Goal: Task Accomplishment & Management: Manage account settings

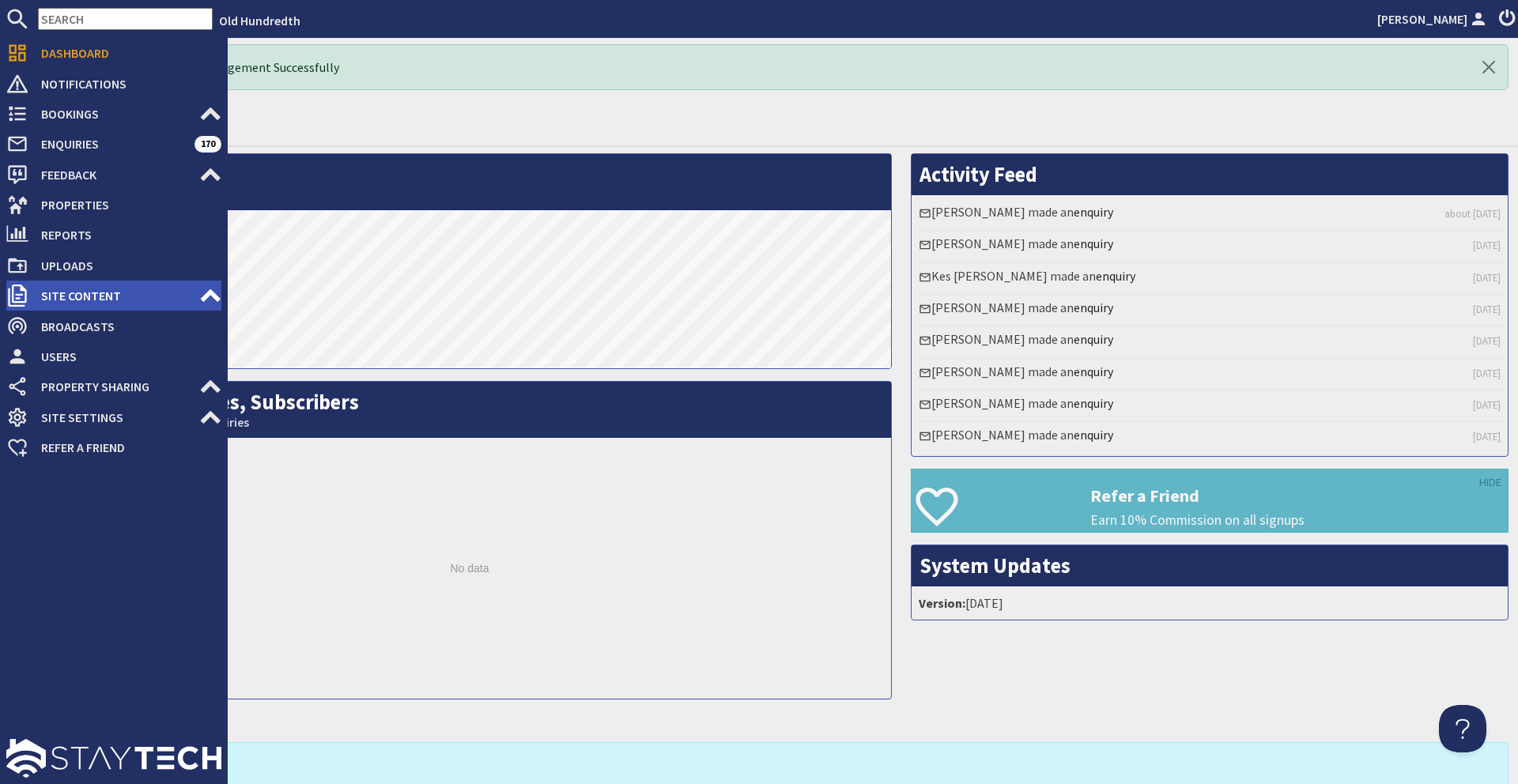
click at [198, 296] on span "Site Content" at bounding box center [114, 295] width 171 height 25
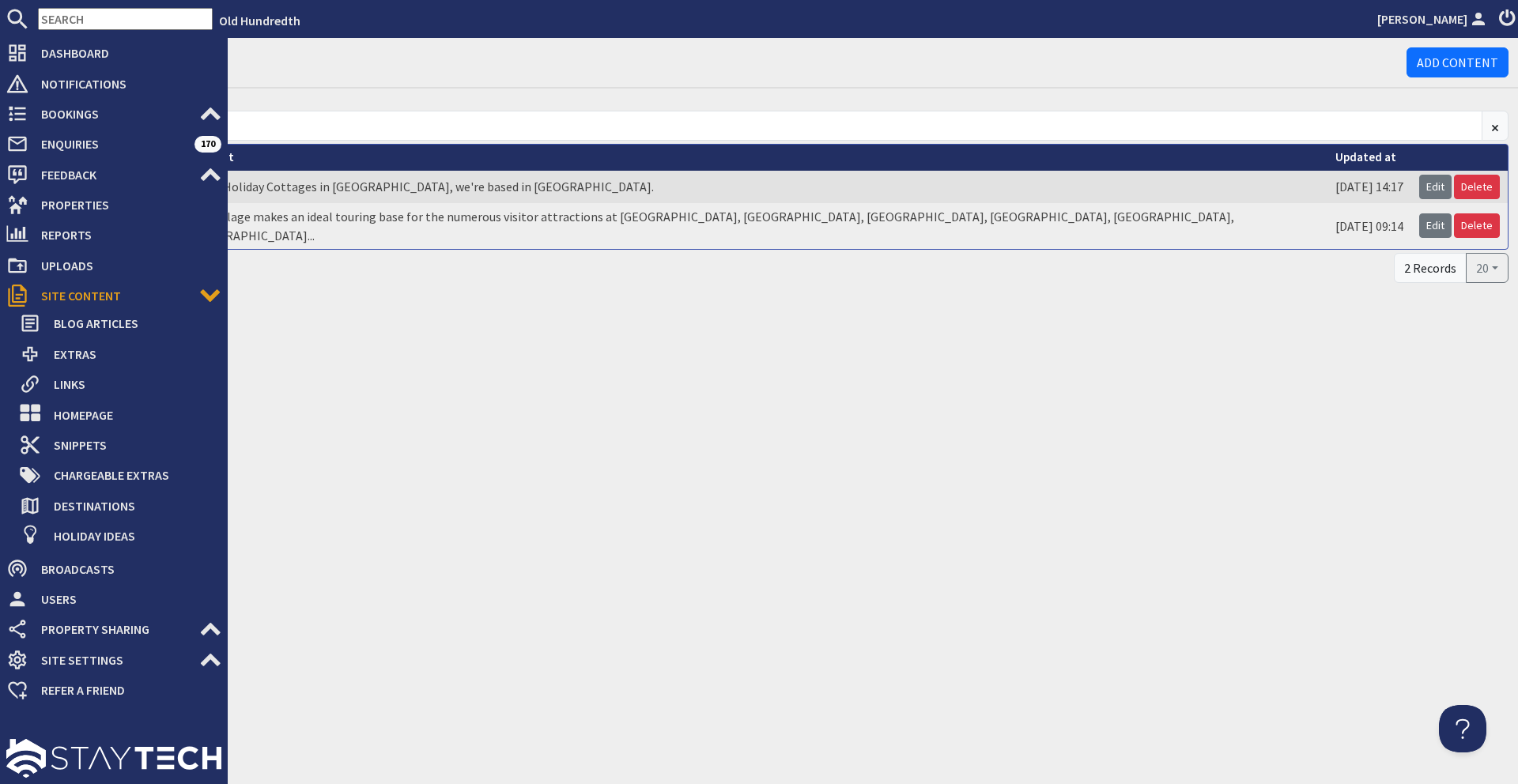
click at [198, 296] on span "Site Content" at bounding box center [114, 295] width 171 height 25
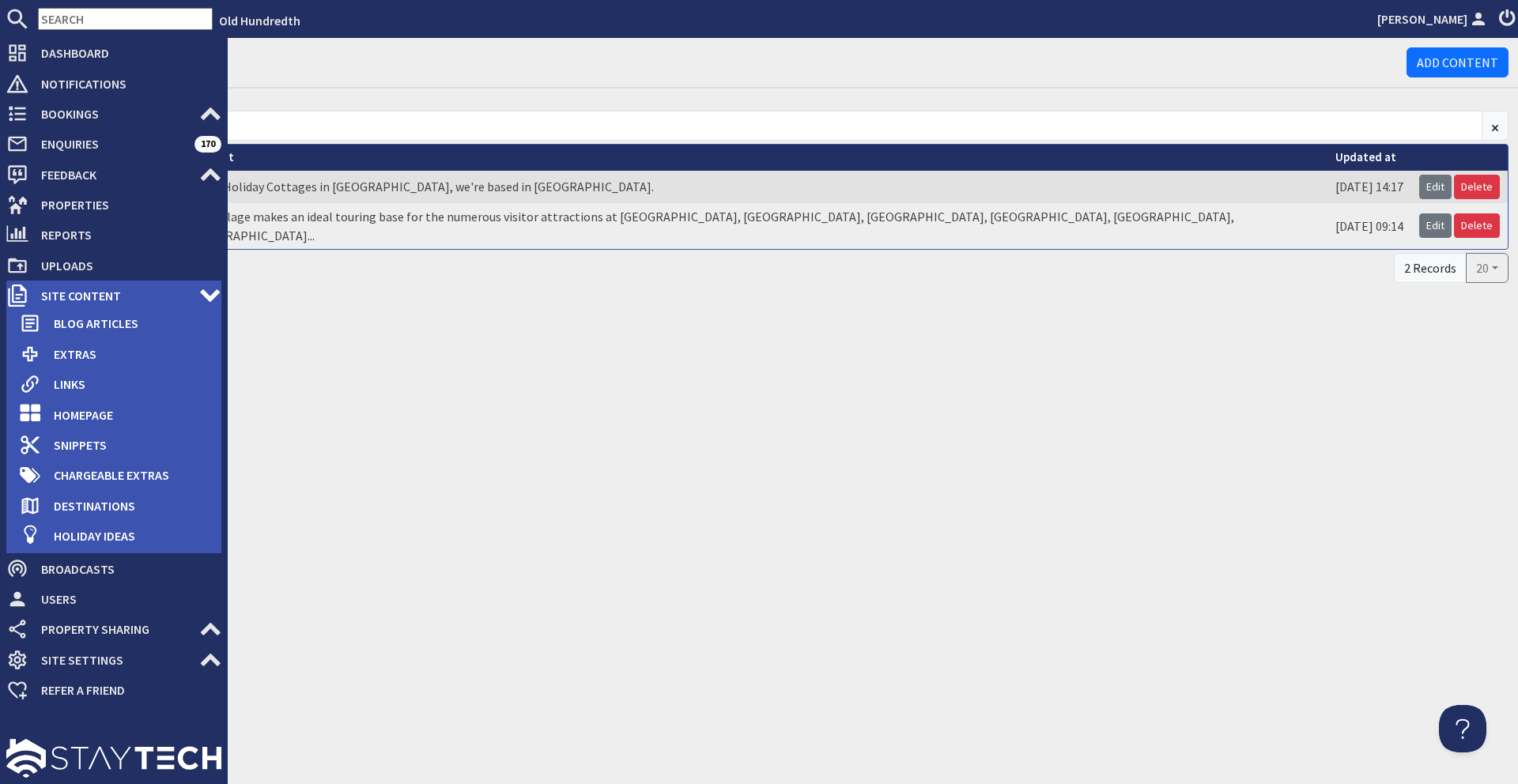
click at [206, 294] on use at bounding box center [209, 296] width 20 height 13
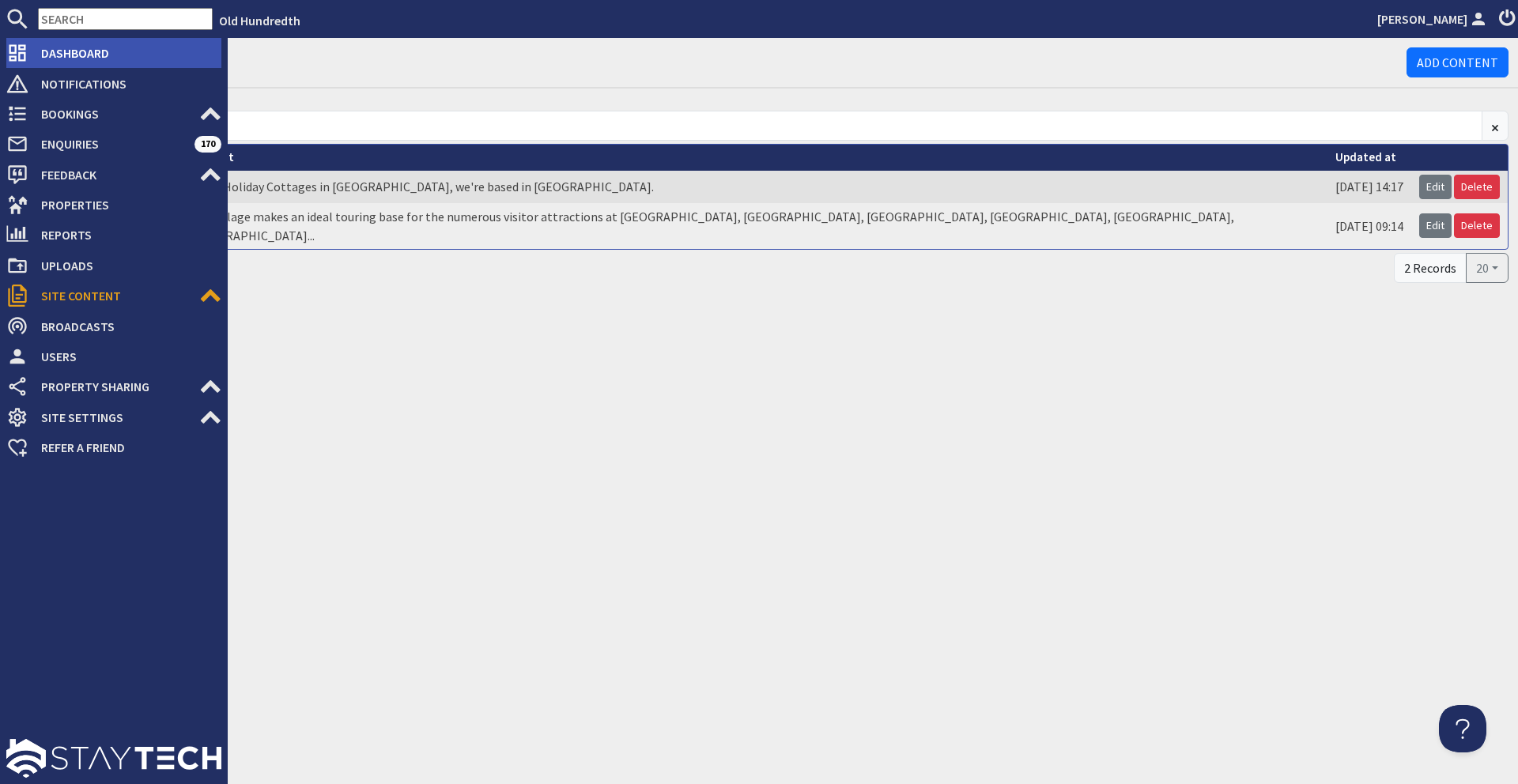
click at [130, 67] on li "Dashboard" at bounding box center [113, 53] width 215 height 30
click at [137, 67] on li "Dashboard" at bounding box center [113, 53] width 215 height 30
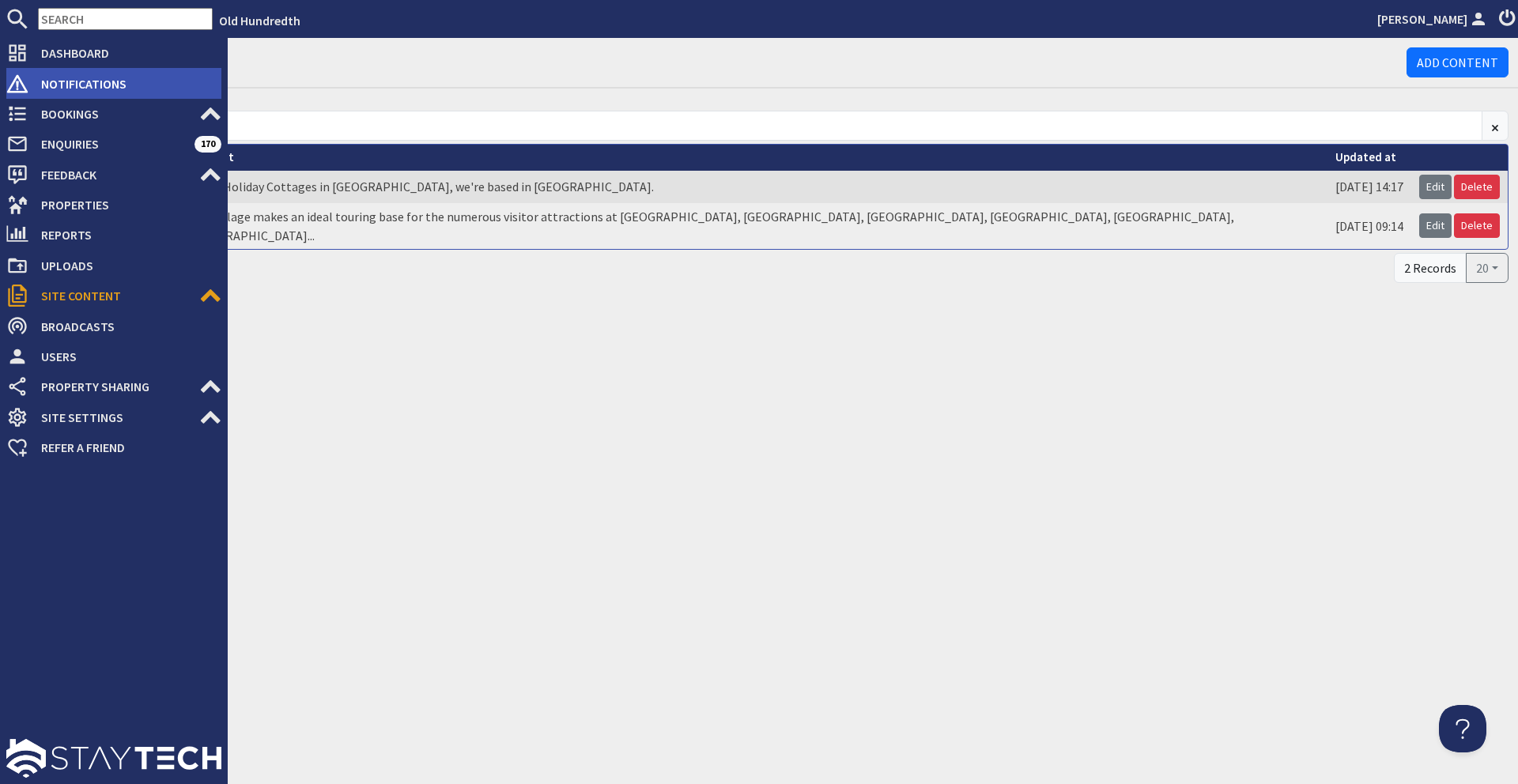
click at [61, 88] on span "Notifications" at bounding box center [124, 83] width 193 height 25
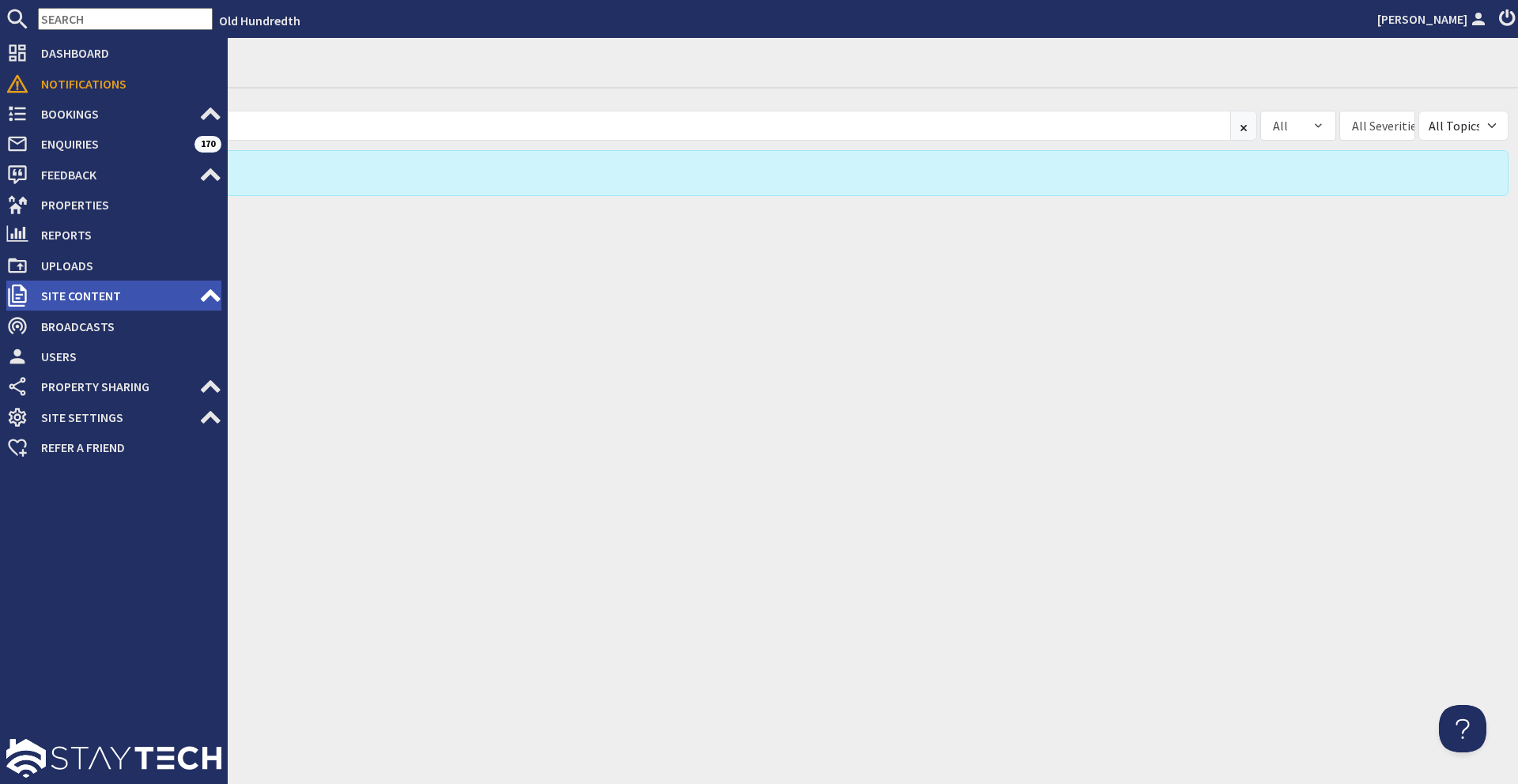
click at [211, 302] on icon at bounding box center [211, 296] width 22 height 22
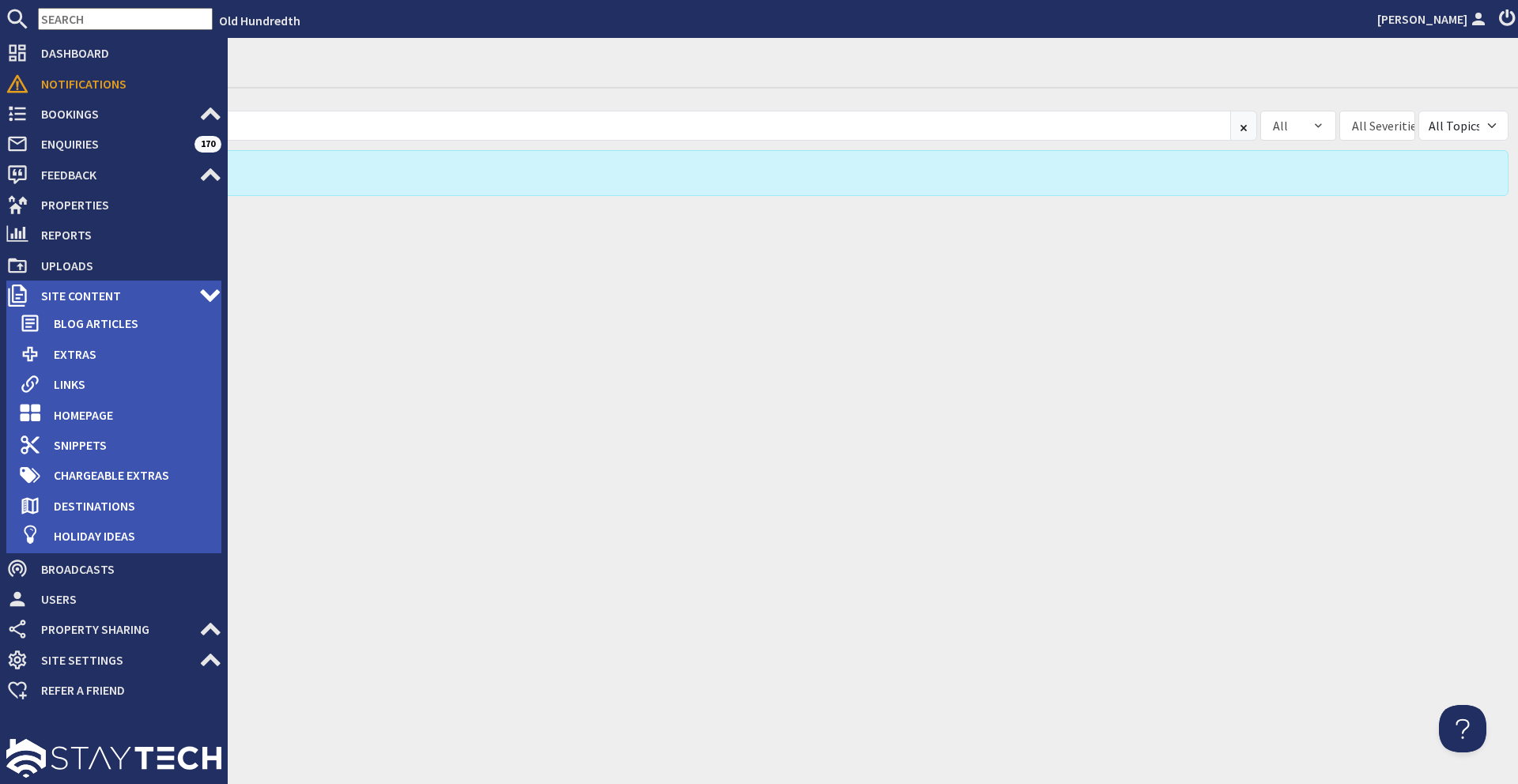
click at [211, 302] on icon at bounding box center [211, 296] width 22 height 22
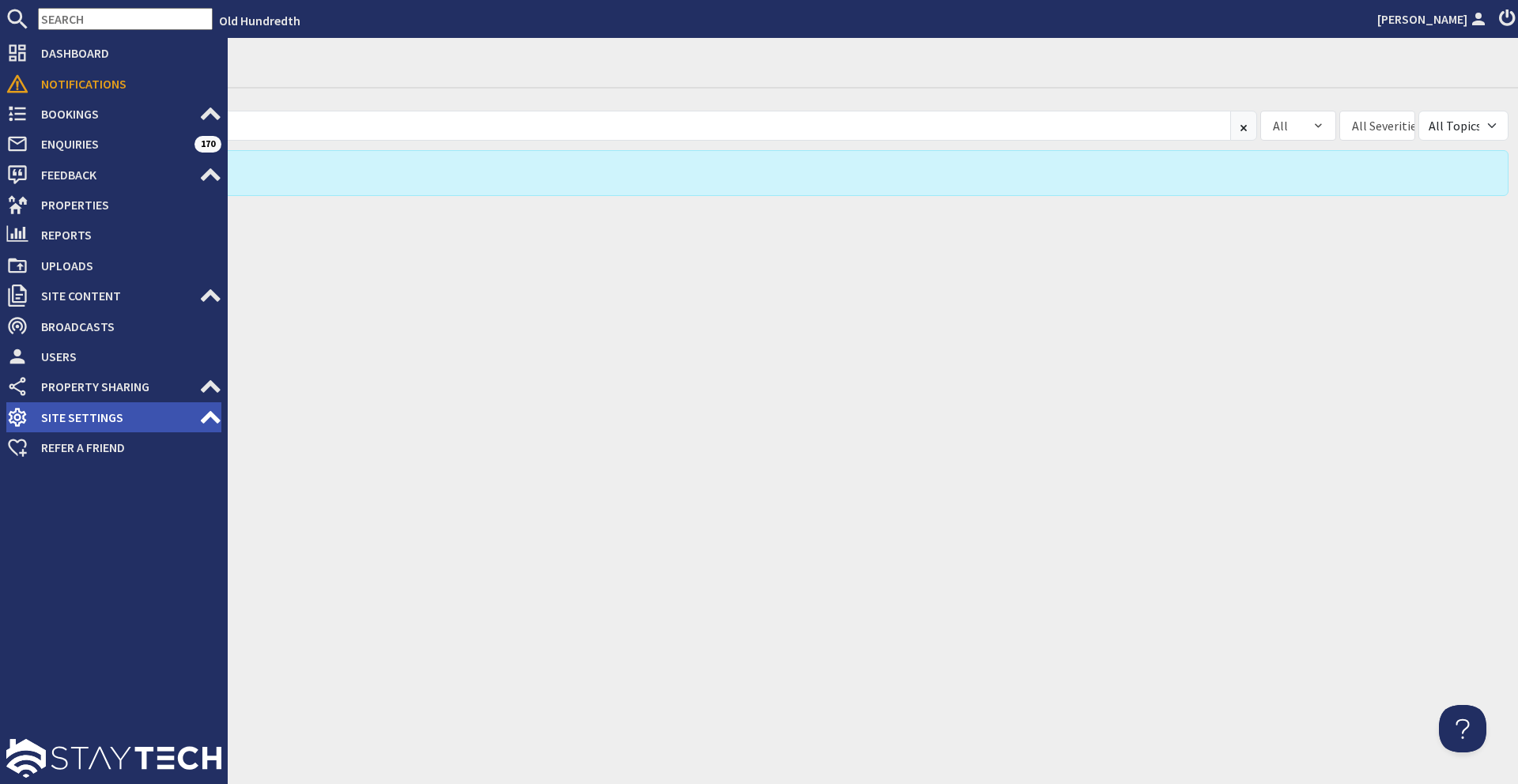
click at [185, 416] on span "Site Settings" at bounding box center [114, 417] width 171 height 25
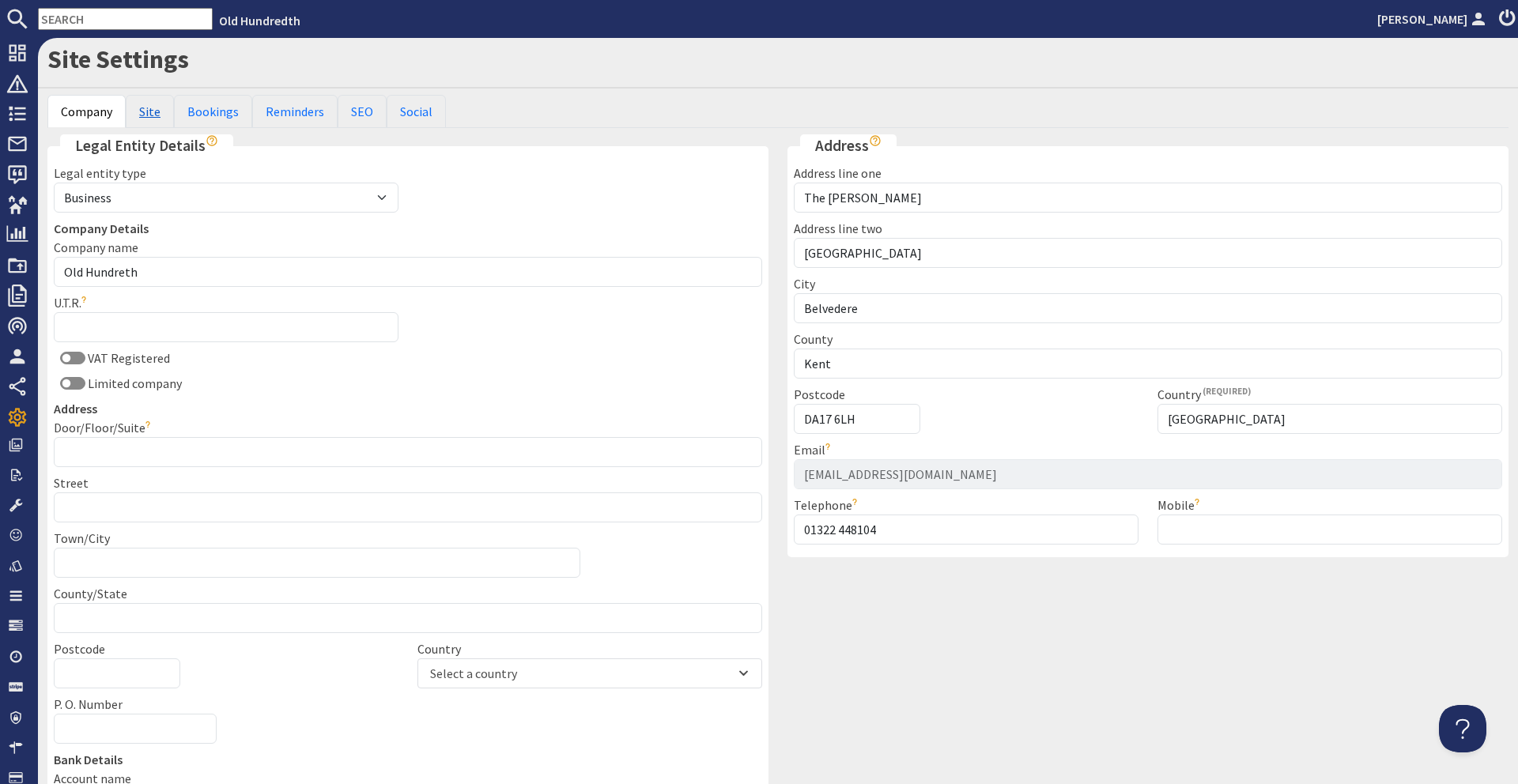
click at [147, 105] on link "Site" at bounding box center [150, 112] width 48 height 33
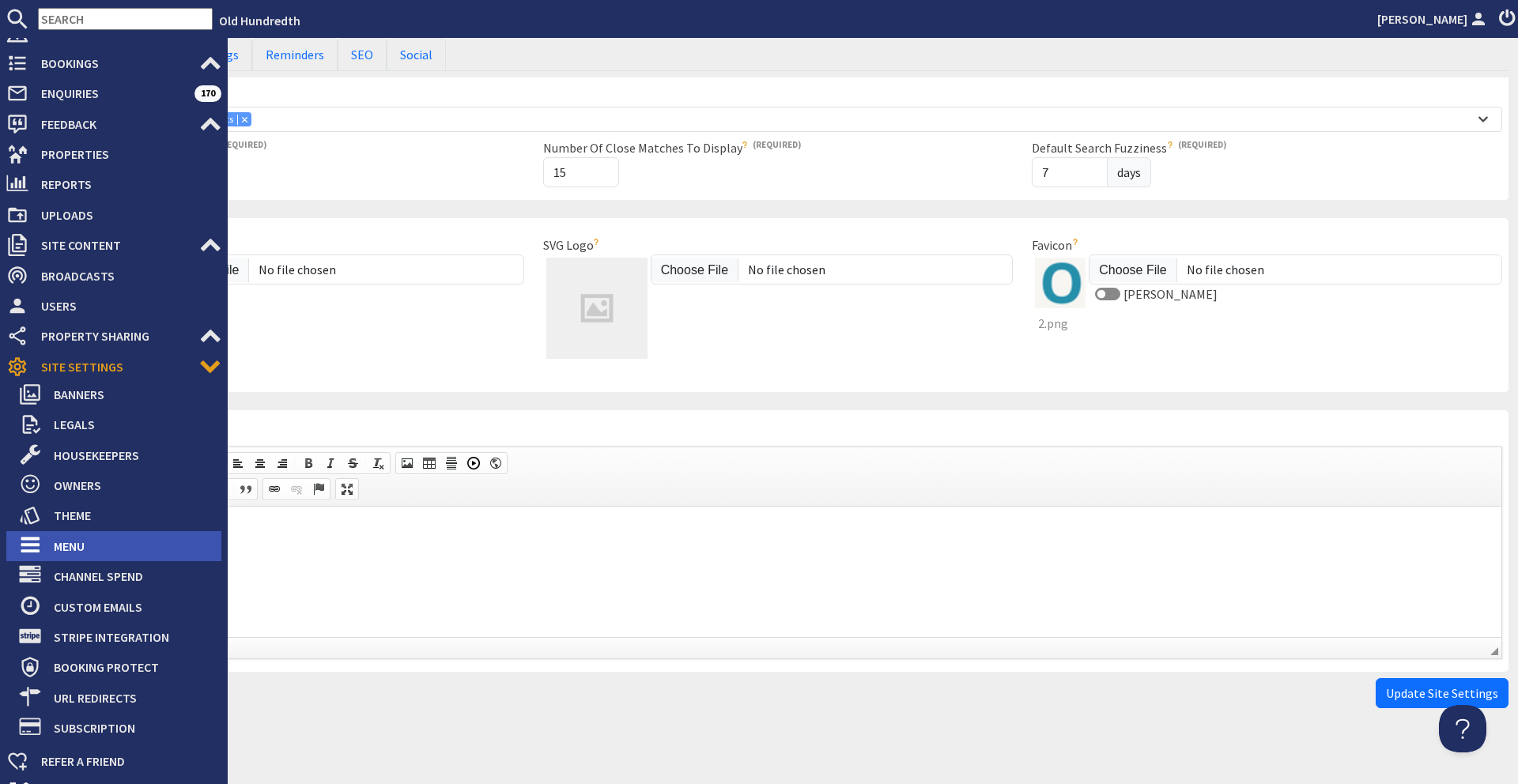
scroll to position [94, 0]
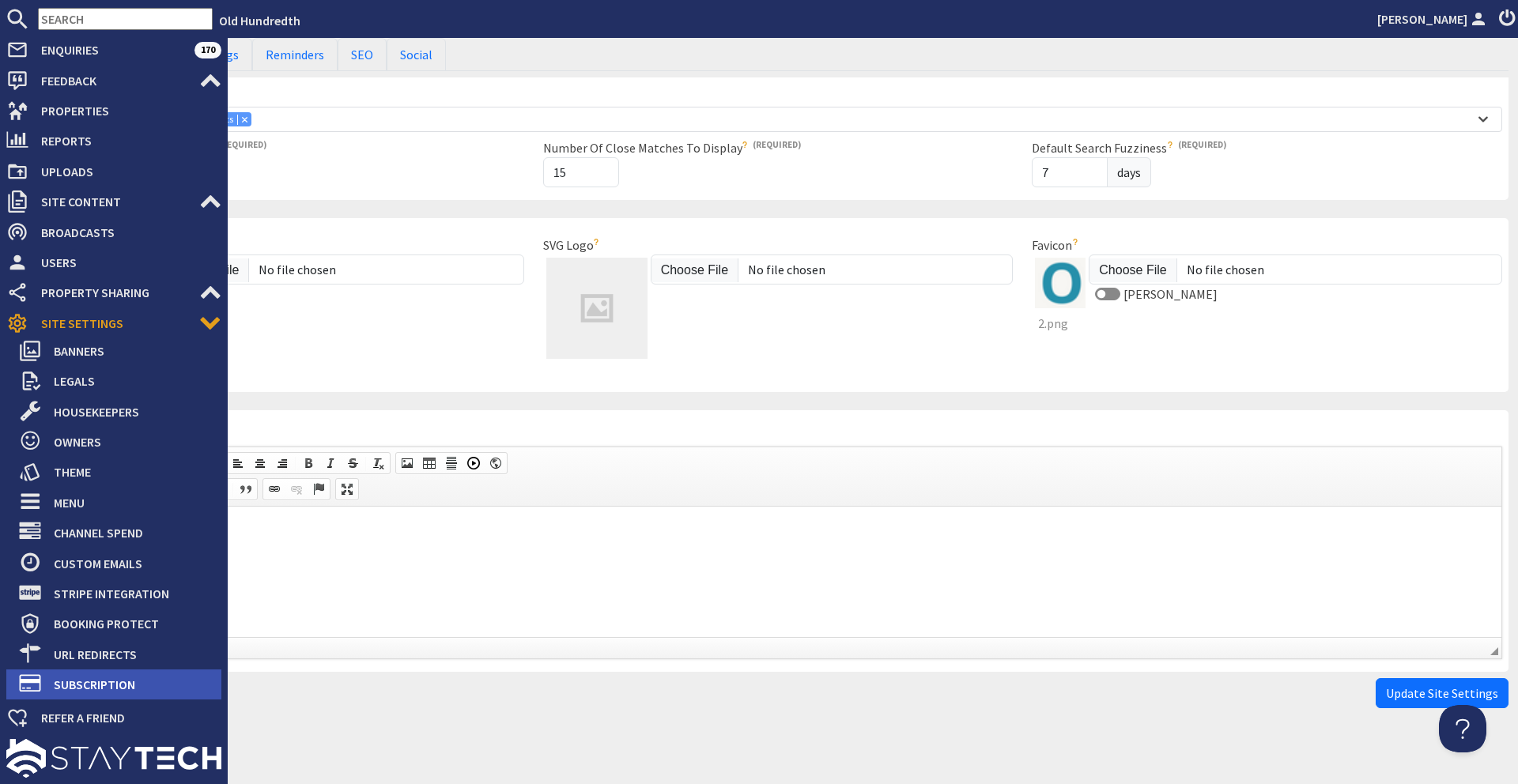
click at [108, 692] on span "Subscription" at bounding box center [131, 685] width 181 height 25
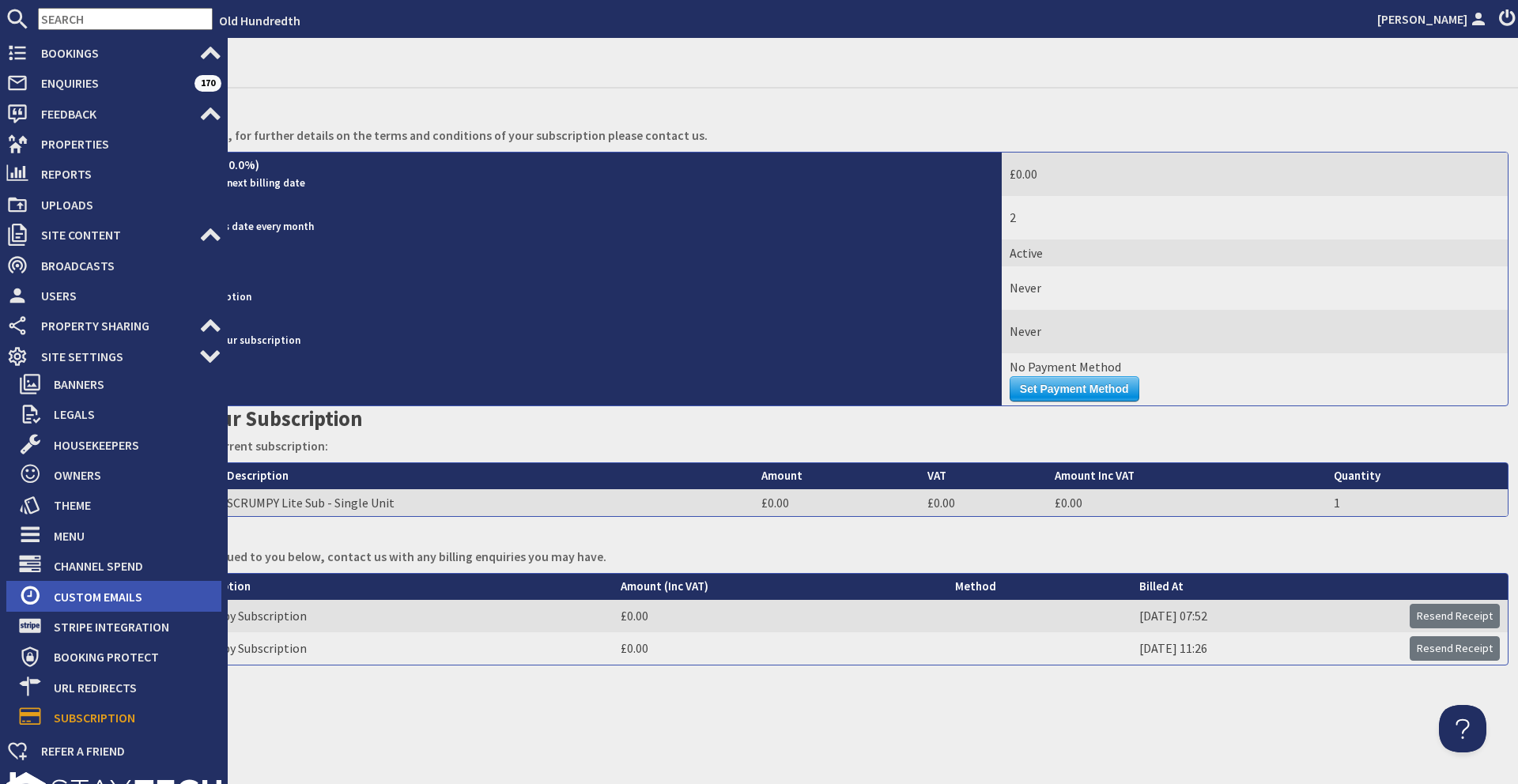
scroll to position [67, 0]
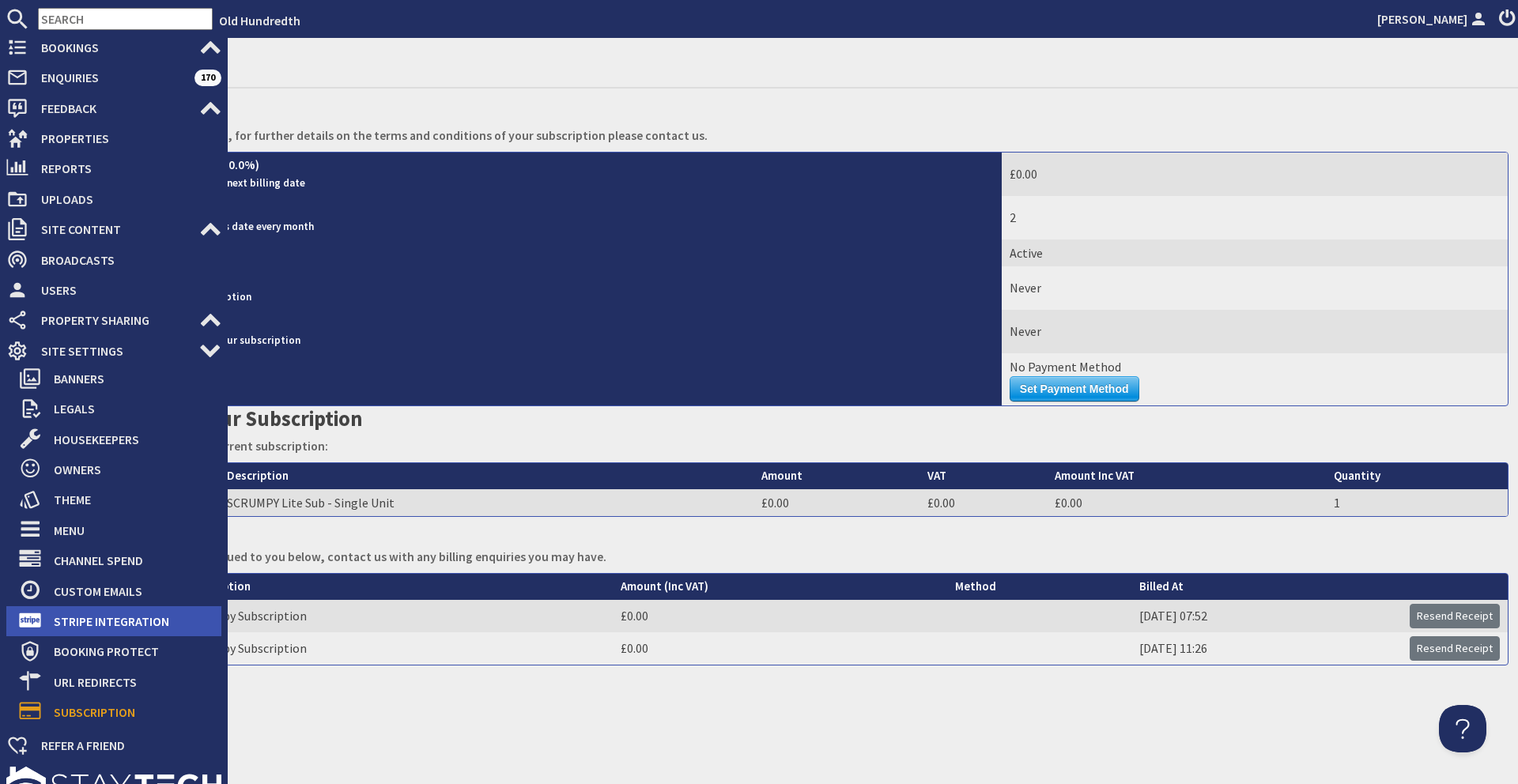
click at [99, 617] on span "Stripe Integration" at bounding box center [131, 621] width 181 height 25
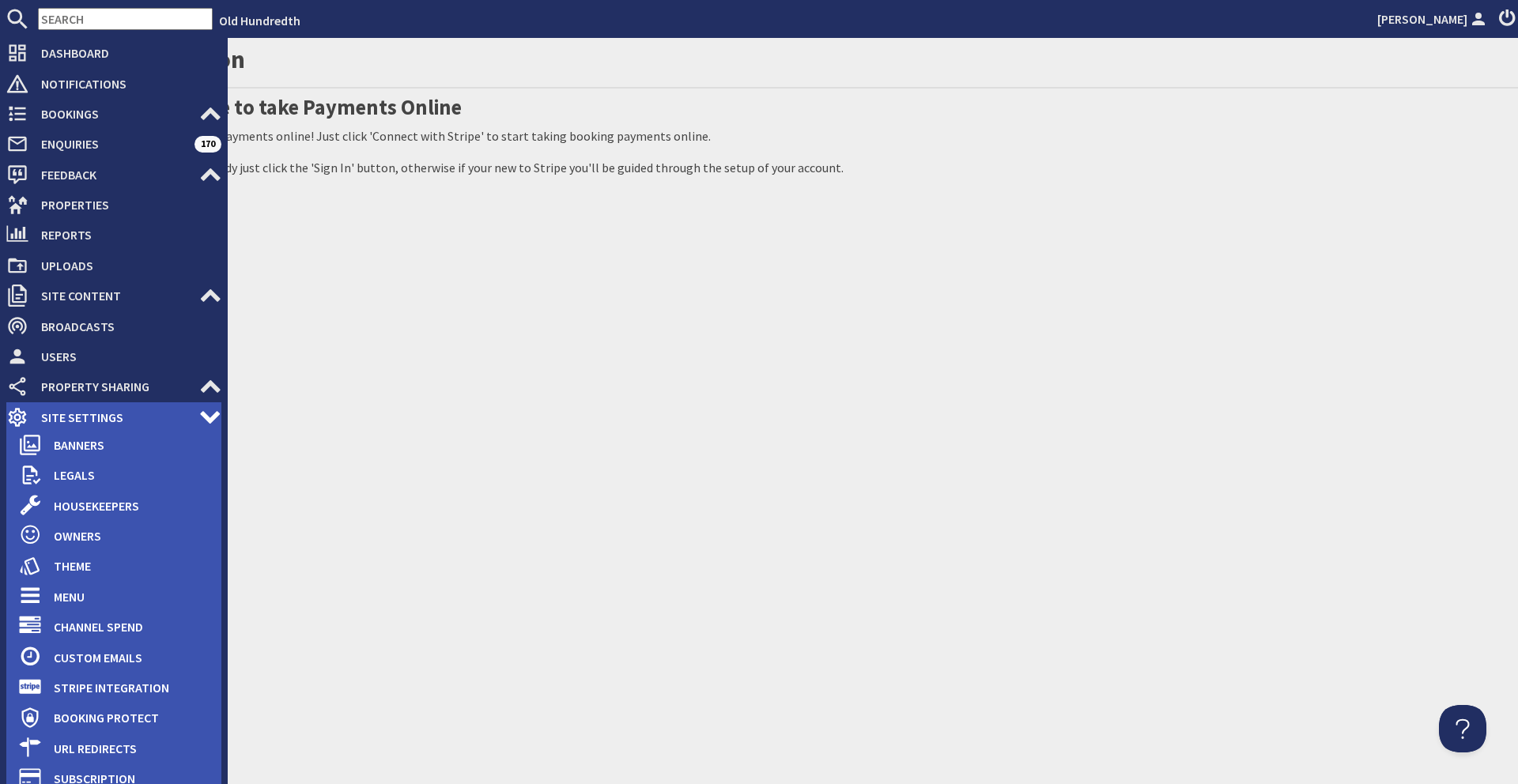
click at [139, 420] on span "Site Settings" at bounding box center [114, 417] width 171 height 25
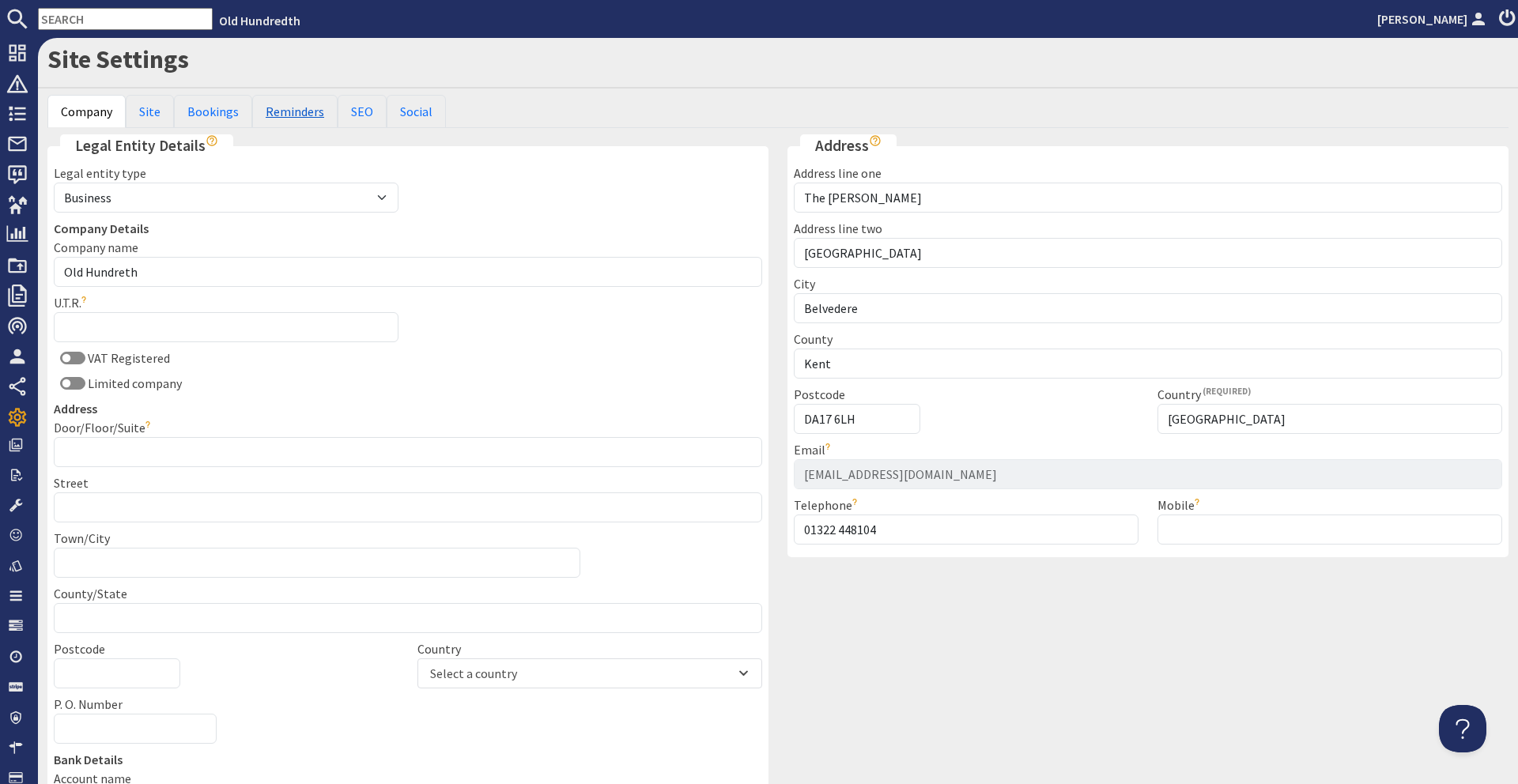
click at [304, 123] on link "Reminders" at bounding box center [295, 112] width 86 height 33
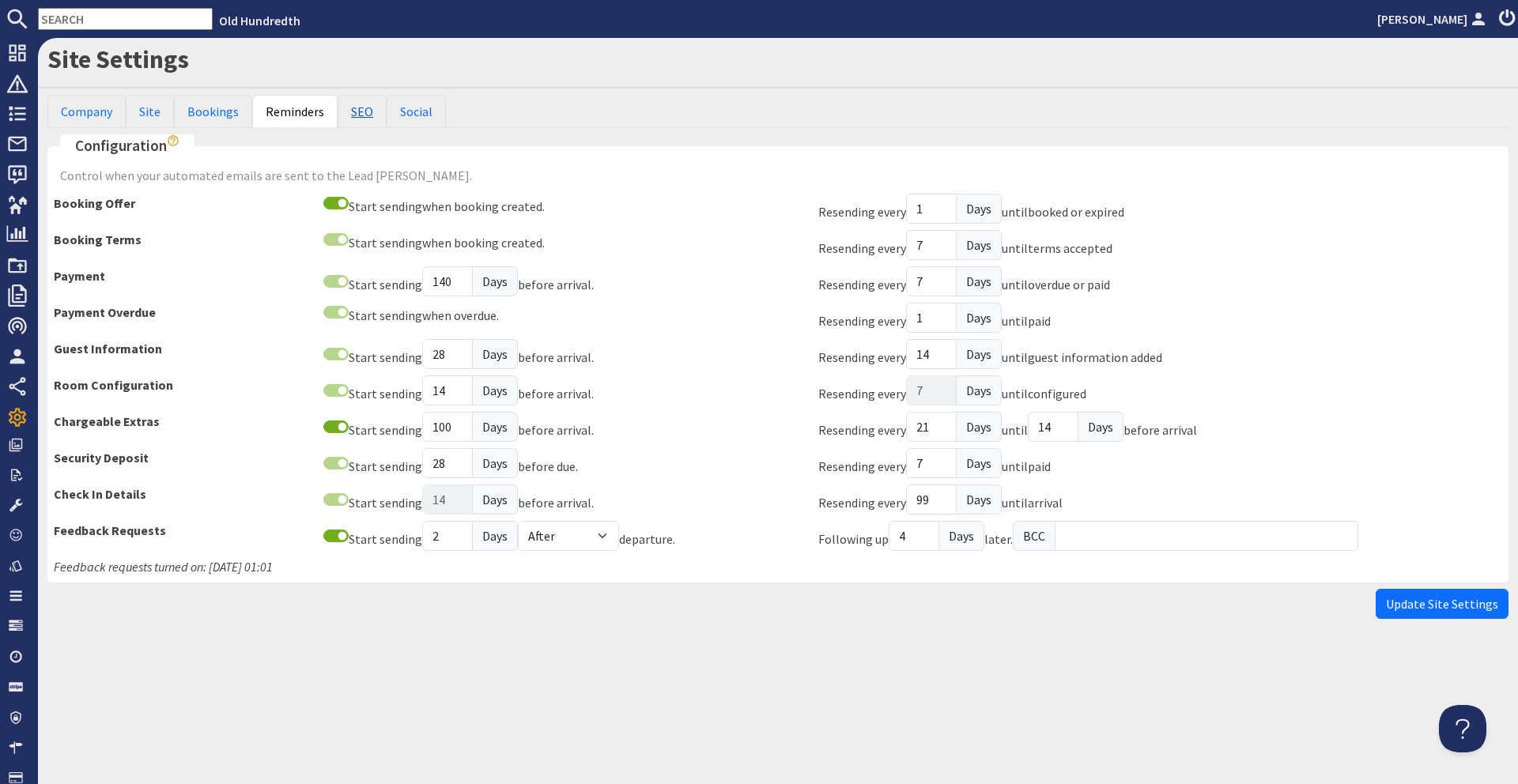
click at [354, 119] on link "SEO" at bounding box center [362, 112] width 49 height 33
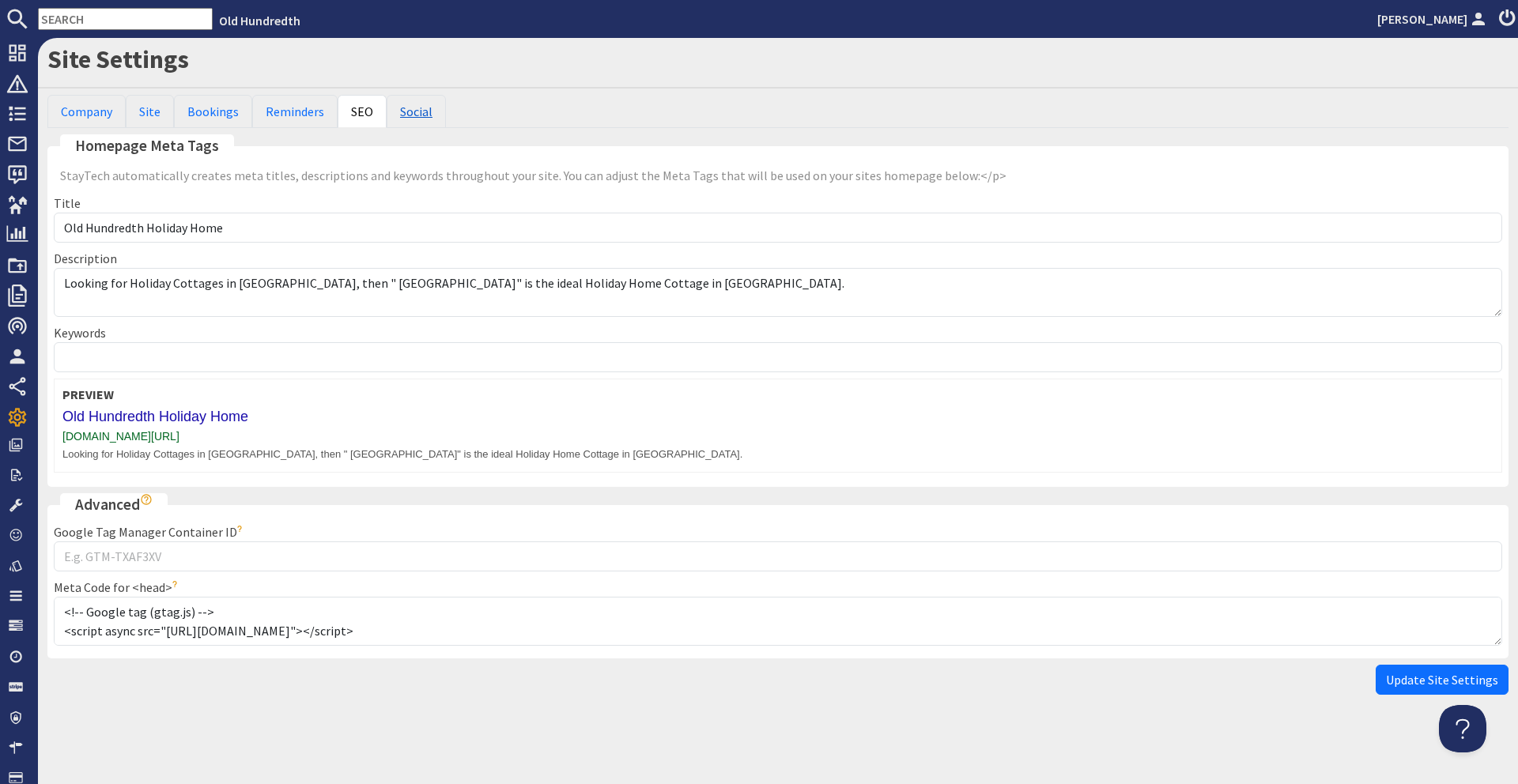
click at [391, 118] on link "Social" at bounding box center [416, 112] width 60 height 33
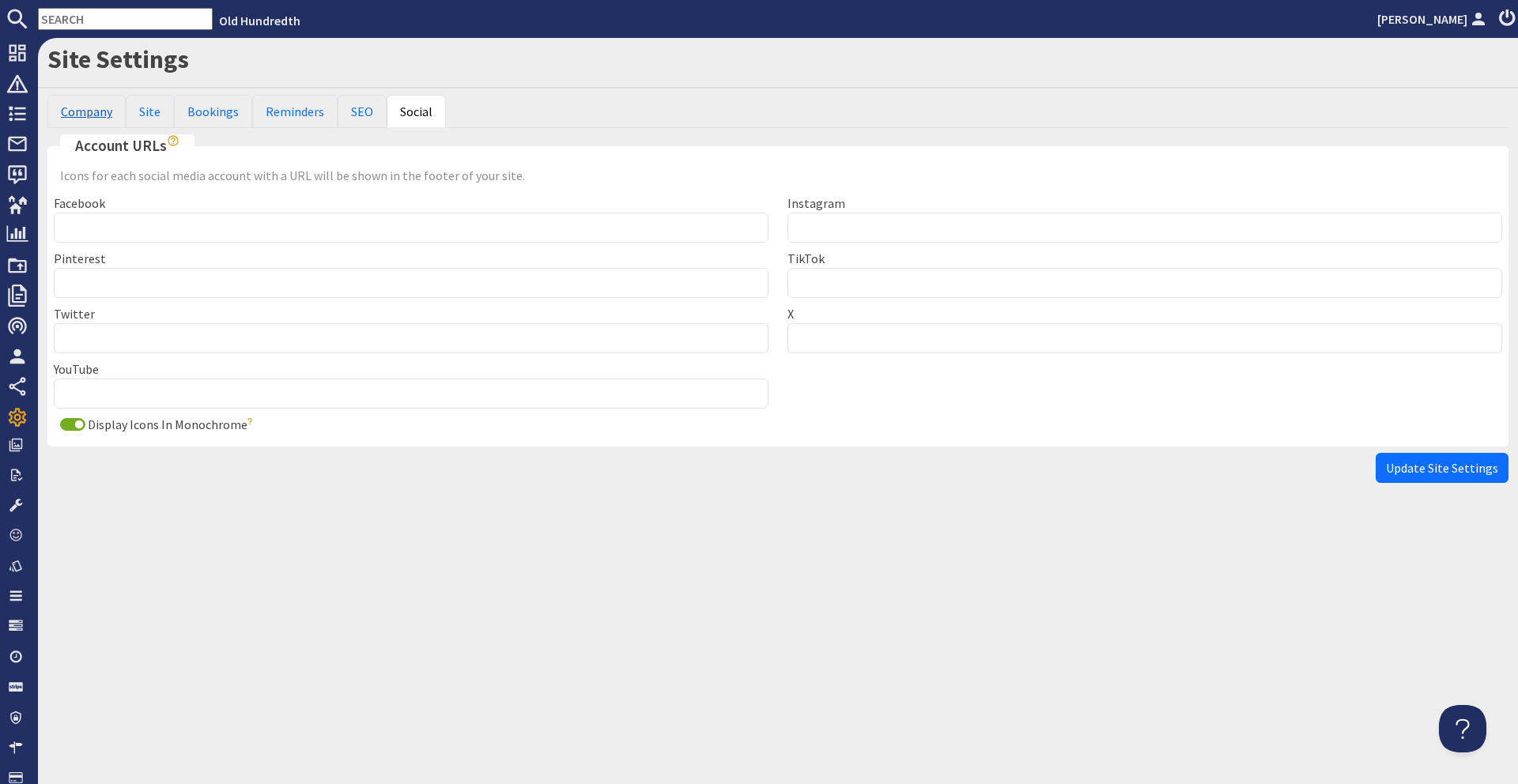
click at [111, 123] on link "Company" at bounding box center [86, 112] width 79 height 33
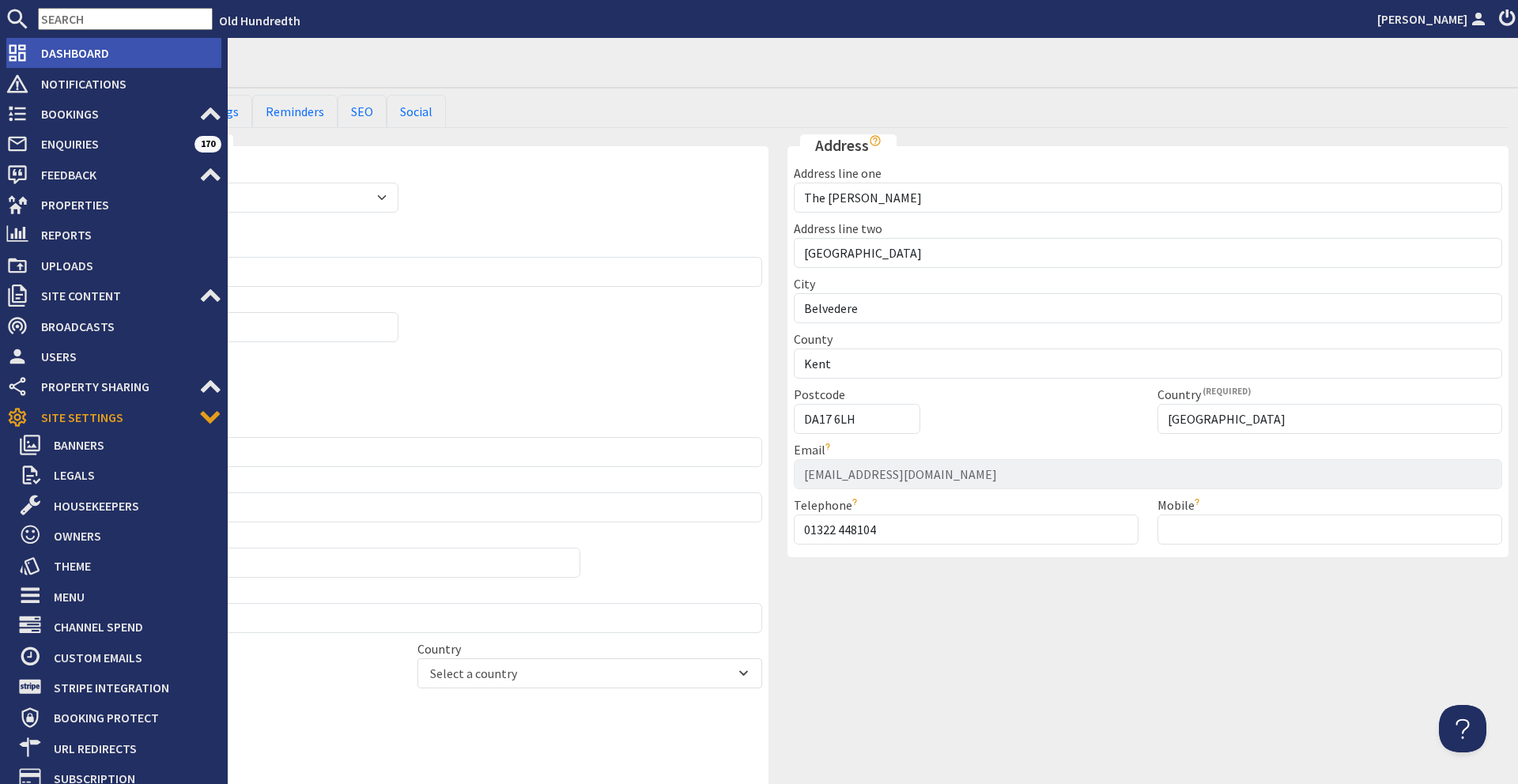
click at [121, 48] on span "Dashboard" at bounding box center [124, 53] width 193 height 25
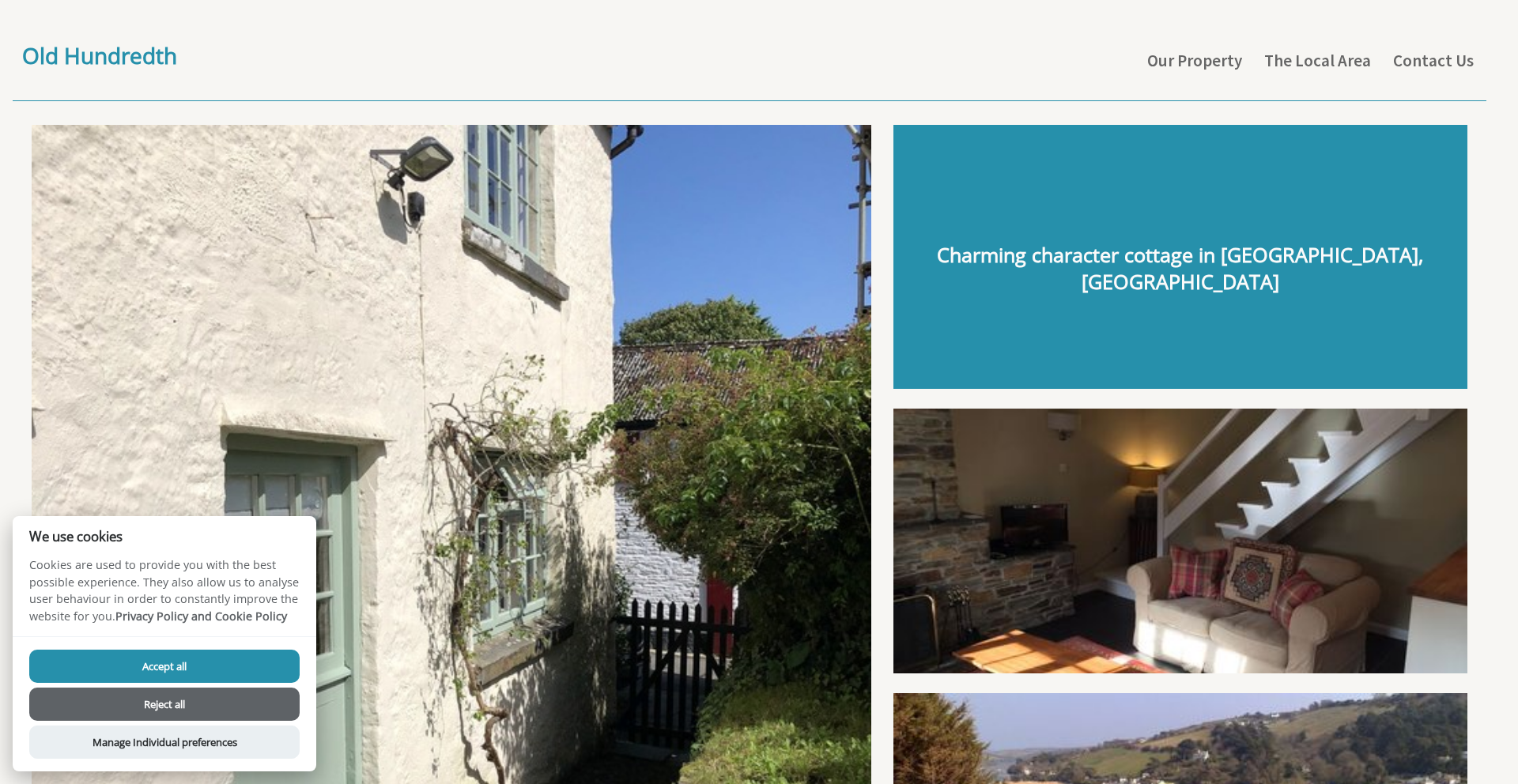
click at [259, 668] on button "Accept all" at bounding box center [164, 666] width 271 height 33
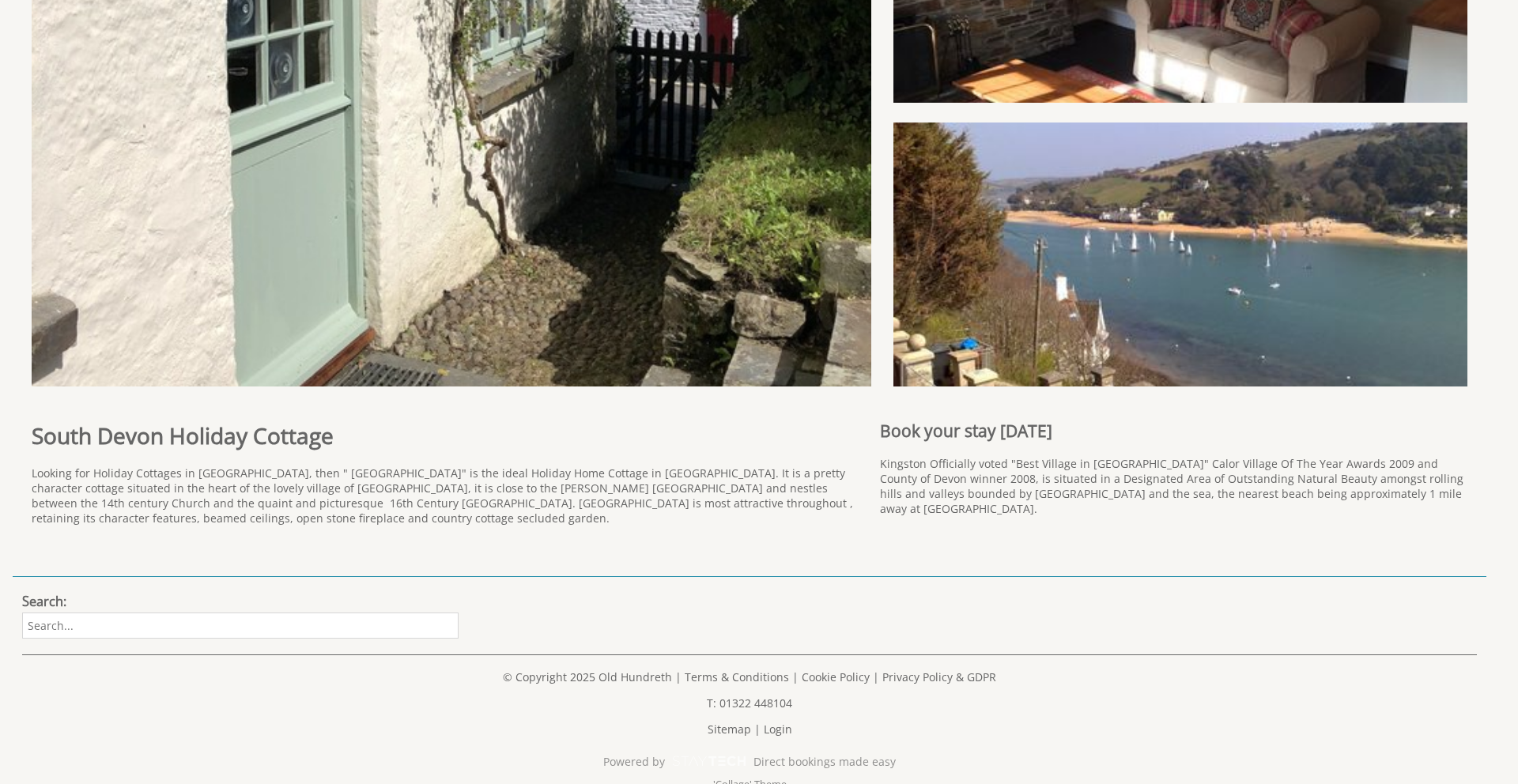
scroll to position [590, 0]
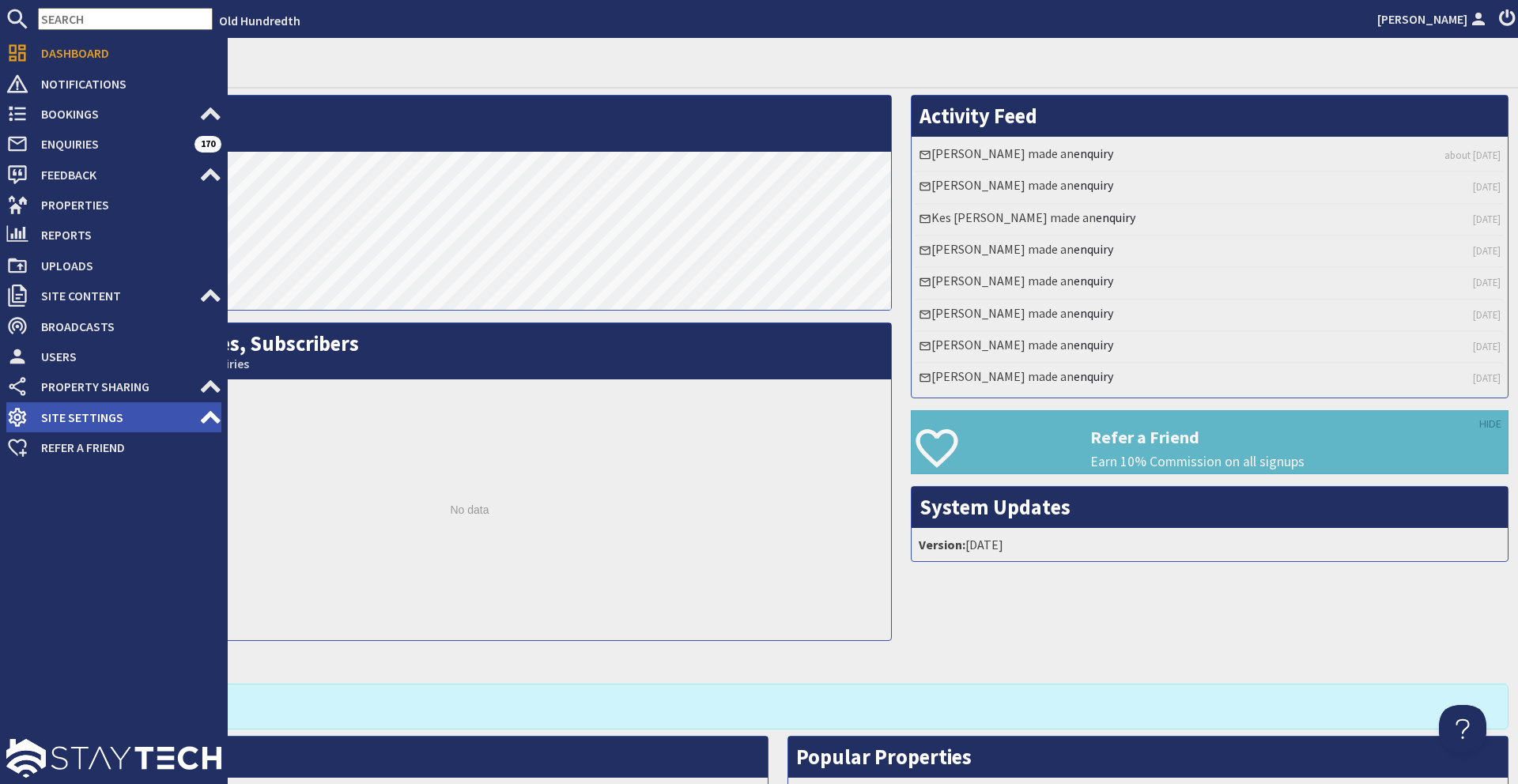
click at [117, 405] on span "Site Settings" at bounding box center [114, 417] width 171 height 25
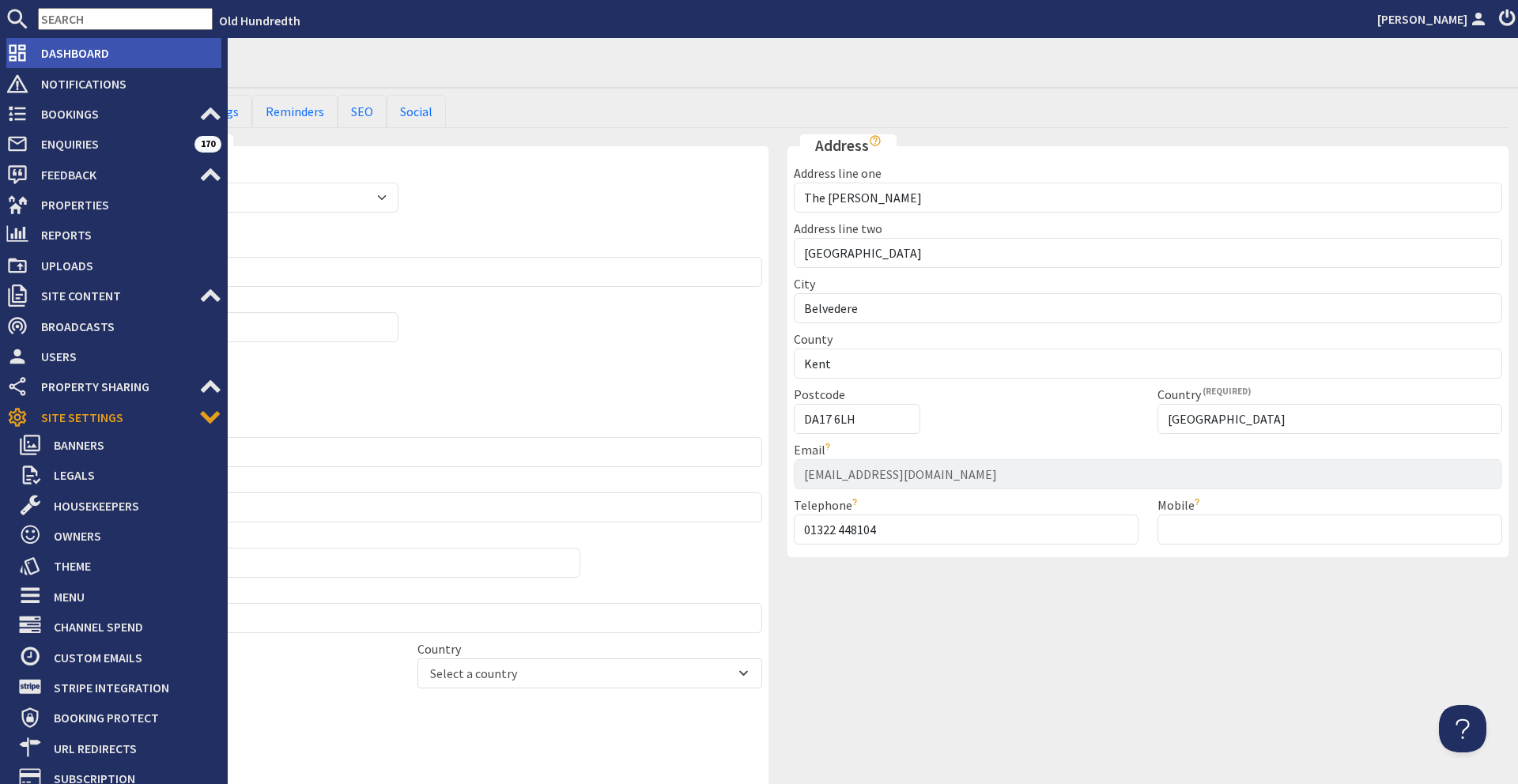
click at [77, 63] on span "Dashboard" at bounding box center [124, 53] width 193 height 25
